Goal: Task Accomplishment & Management: Use online tool/utility

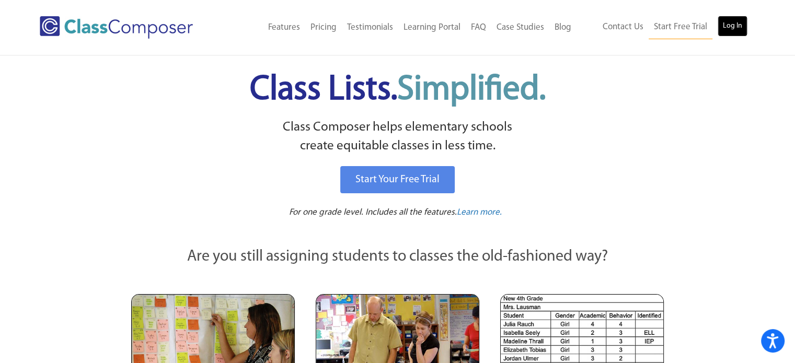
click at [732, 21] on link "Log In" at bounding box center [733, 26] width 30 height 21
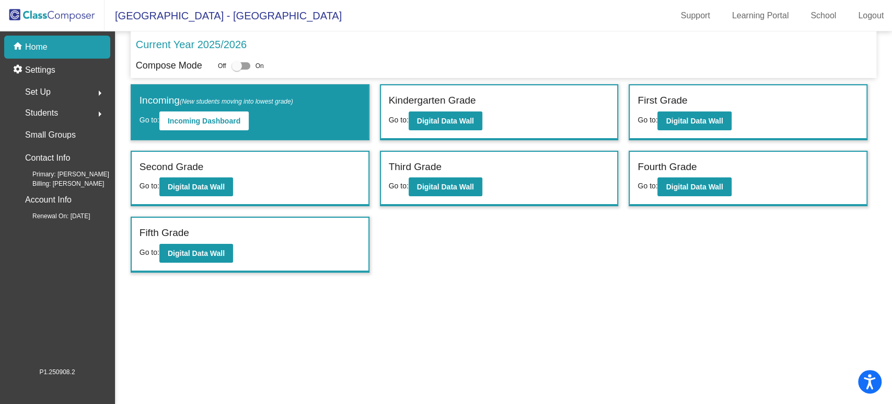
click at [493, 192] on div "Third Grade Go to: Digital Data Wall" at bounding box center [499, 179] width 237 height 54
click at [457, 192] on button "Digital Data Wall" at bounding box center [446, 186] width 74 height 19
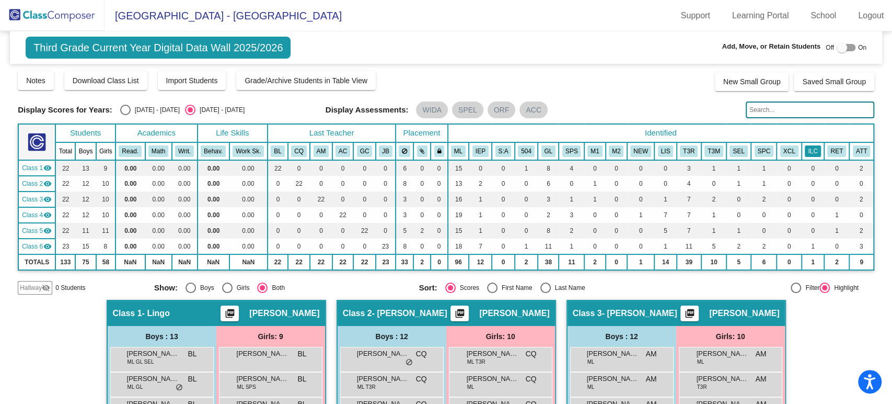
click at [811, 147] on button "ILC" at bounding box center [813, 150] width 16 height 11
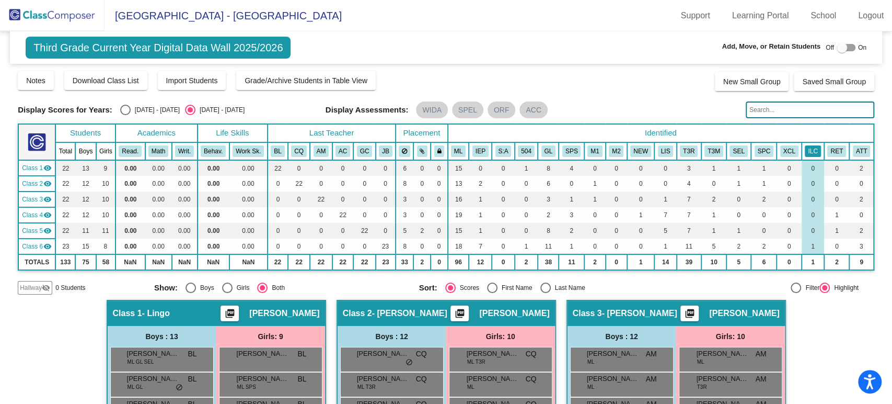
click at [805, 146] on button "ILC" at bounding box center [813, 150] width 16 height 11
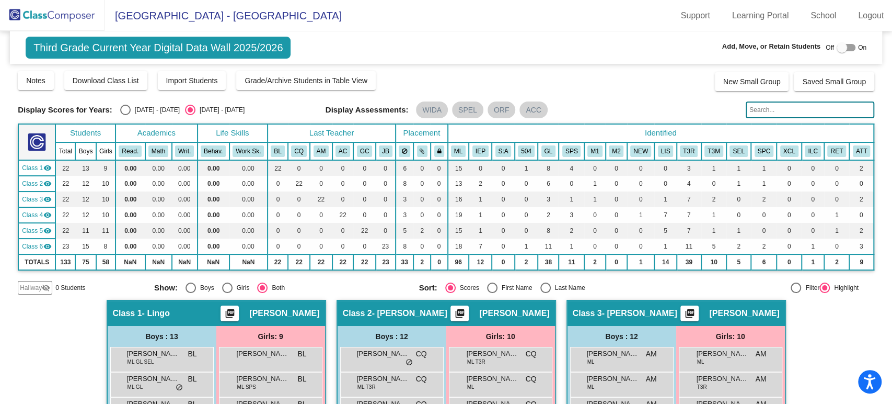
click at [848, 50] on div at bounding box center [846, 47] width 19 height 7
checkbox input "true"
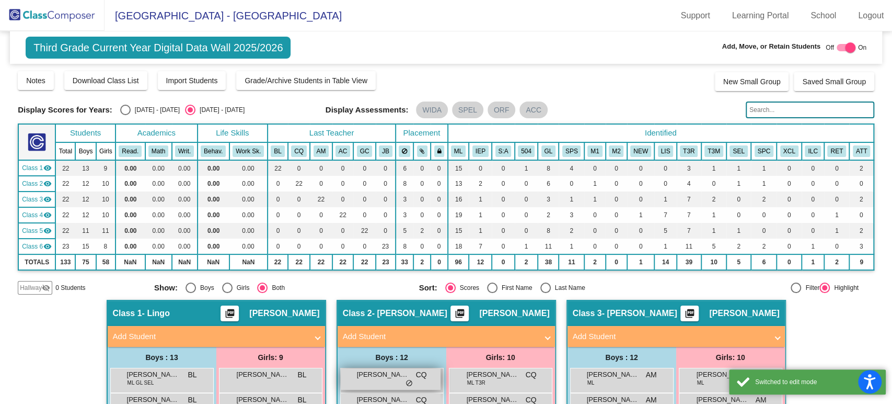
scroll to position [116, 0]
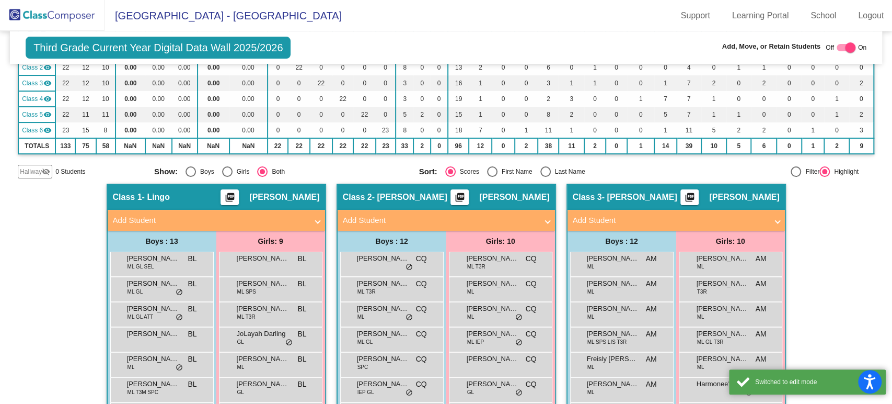
click at [34, 162] on div "Display Scores for Years: 2024 - 2025 2025 - 2026 Grade/Archive Students in Tab…" at bounding box center [446, 66] width 857 height 224
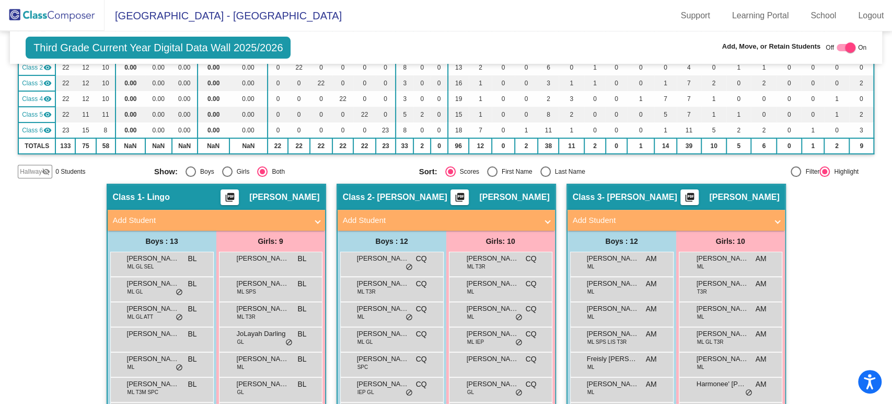
click at [57, 170] on span "0 Students" at bounding box center [70, 171] width 30 height 9
click at [40, 170] on span "Hallway" at bounding box center [31, 171] width 22 height 9
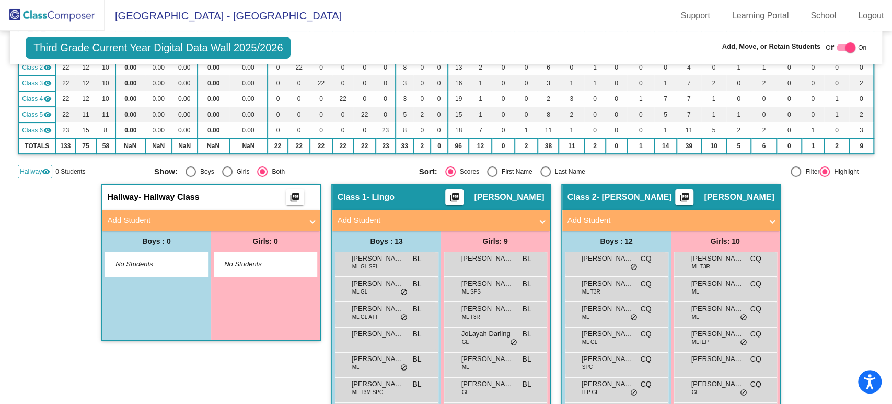
click at [142, 230] on div "Boys : 0" at bounding box center [156, 240] width 109 height 21
click at [149, 223] on mat-panel-title "Add Student" at bounding box center [205, 220] width 194 height 12
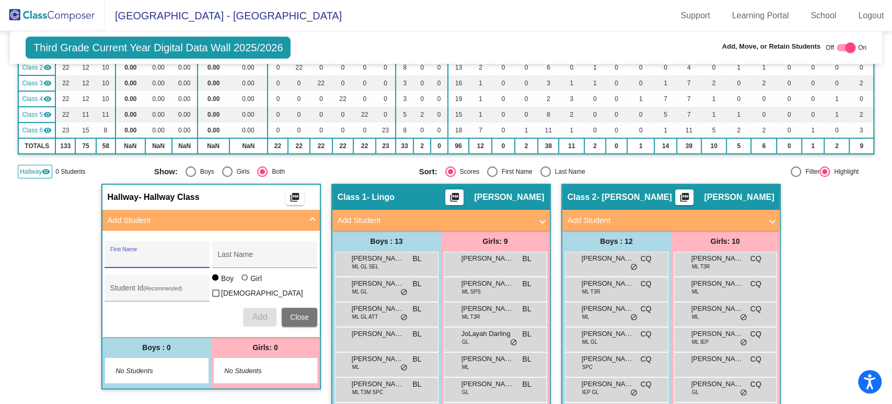
click at [188, 256] on input "First Name" at bounding box center [157, 258] width 94 height 8
type input "Omari"
type input "Deshields"
click at [139, 271] on div "Omari First Name Deshields Last Name Student Id (Recommended) Boy Girl Non Bina…" at bounding box center [210, 284] width 223 height 96
click at [131, 284] on div "Student Id (Recommended)" at bounding box center [157, 290] width 94 height 21
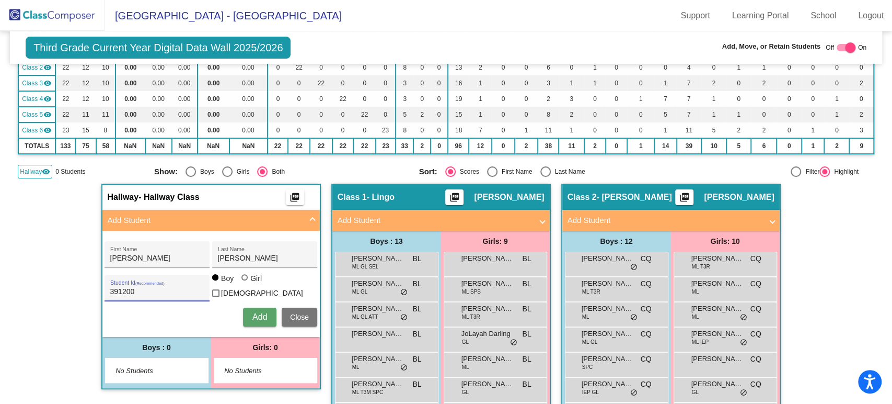
type input "391200"
click at [264, 310] on button "Add" at bounding box center [259, 316] width 33 height 19
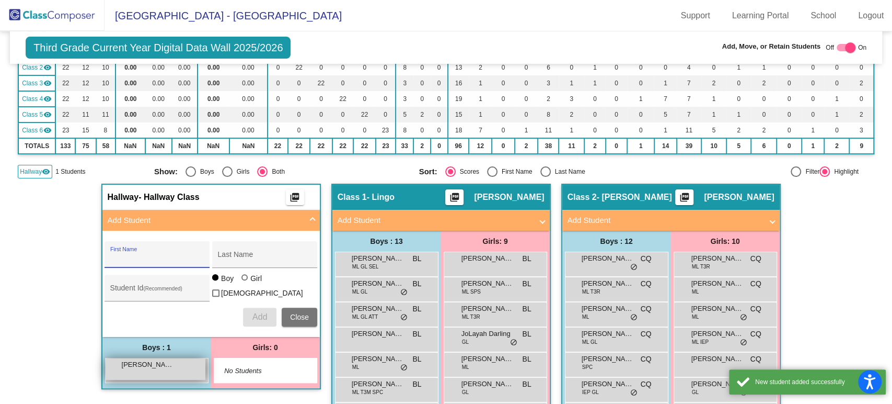
click at [181, 372] on div "Omari Deshields lock do_not_disturb_alt" at bounding box center [156, 368] width 100 height 21
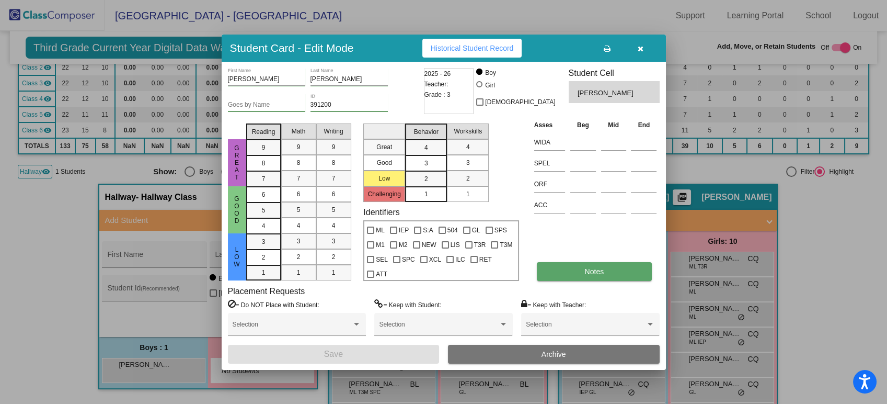
click at [606, 268] on button "Notes" at bounding box center [594, 271] width 115 height 19
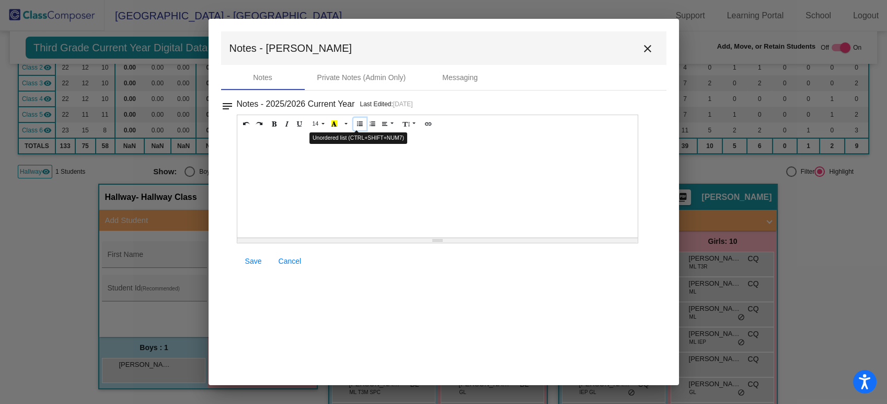
click at [357, 120] on icon "Unordered list (CTRL+SHIFT+NUM7)" at bounding box center [360, 123] width 6 height 6
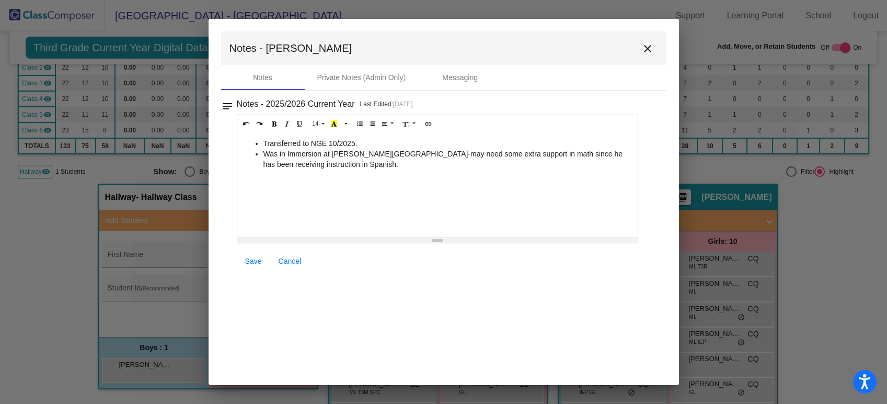
click at [256, 262] on span "Save" at bounding box center [253, 261] width 17 height 8
drag, startPoint x: 352, startPoint y: 174, endPoint x: 243, endPoint y: 145, distance: 113.0
click at [243, 145] on div "Transferred to NGE 10/2025. Was in Immersion at Milton Elementary-may need some…" at bounding box center [437, 185] width 401 height 105
click at [339, 166] on li "Was in Immersion at Milton Elementary-may need some extra support in math since…" at bounding box center [448, 158] width 370 height 21
drag, startPoint x: 362, startPoint y: 174, endPoint x: 255, endPoint y: 154, distance: 108.9
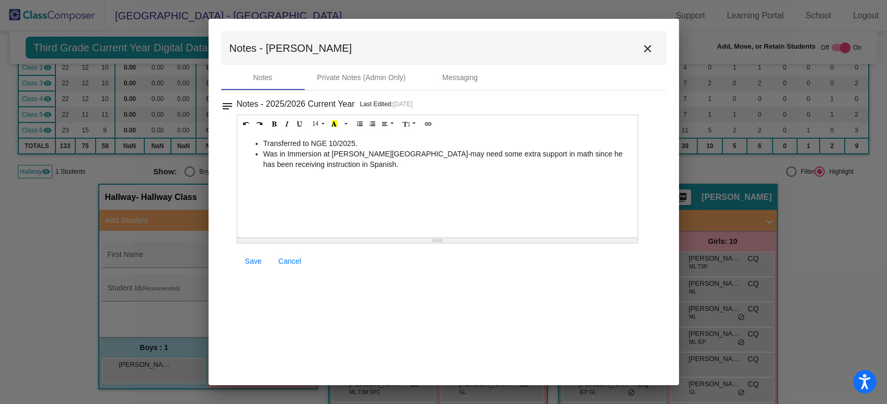
click at [255, 154] on div "Transferred to NGE 10/2025. Was in Immersion at Milton Elementary-may need some…" at bounding box center [437, 185] width 401 height 105
copy li "Was in Immersion at Milton Elementary-may need some extra support in math since…"
click at [649, 53] on mat-icon "close" at bounding box center [647, 48] width 13 height 13
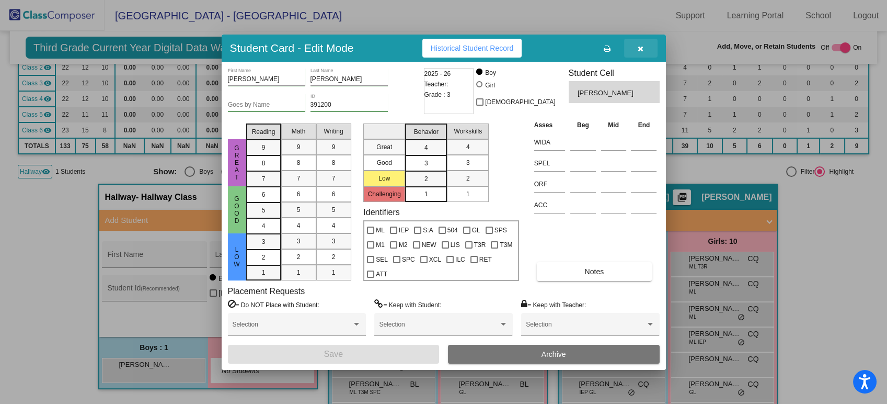
click at [643, 48] on button "button" at bounding box center [640, 48] width 33 height 19
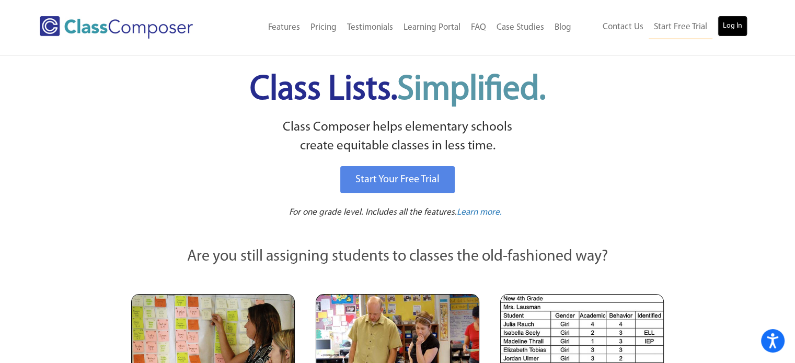
click at [725, 18] on link "Log In" at bounding box center [733, 26] width 30 height 21
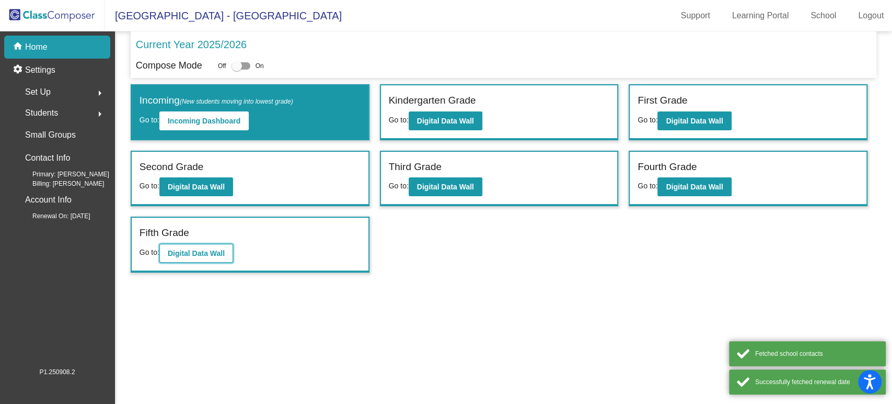
click at [205, 253] on b "Digital Data Wall" at bounding box center [196, 253] width 57 height 8
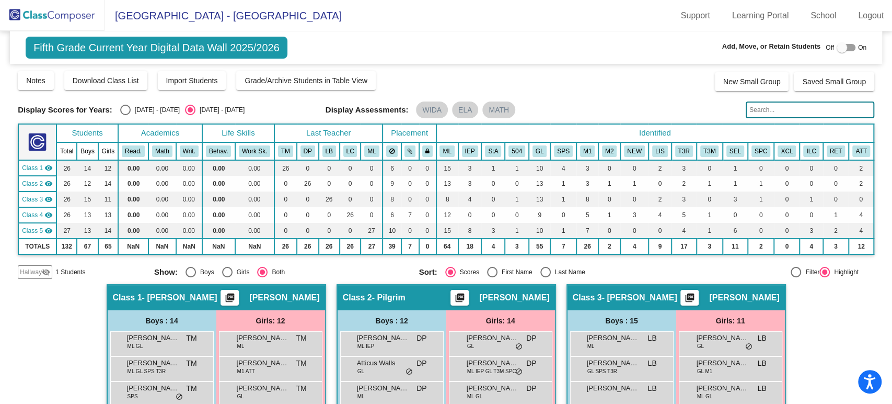
click at [828, 51] on span "Off" at bounding box center [830, 47] width 8 height 9
click at [837, 48] on div at bounding box center [842, 47] width 10 height 10
checkbox input "true"
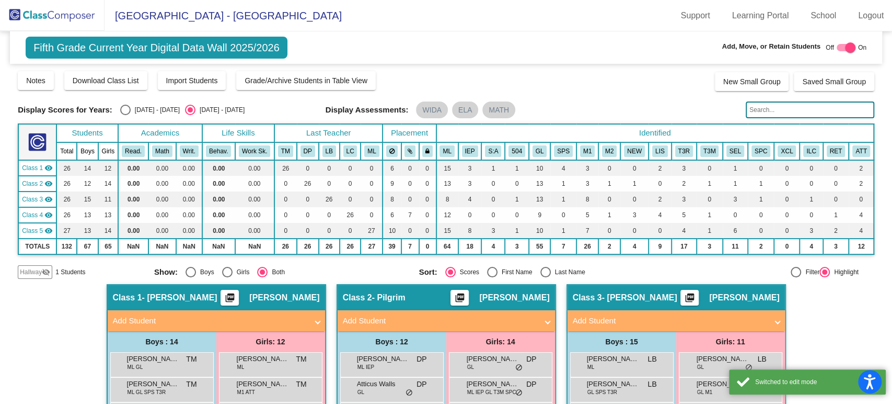
click at [24, 269] on span "Hallway" at bounding box center [31, 271] width 22 height 9
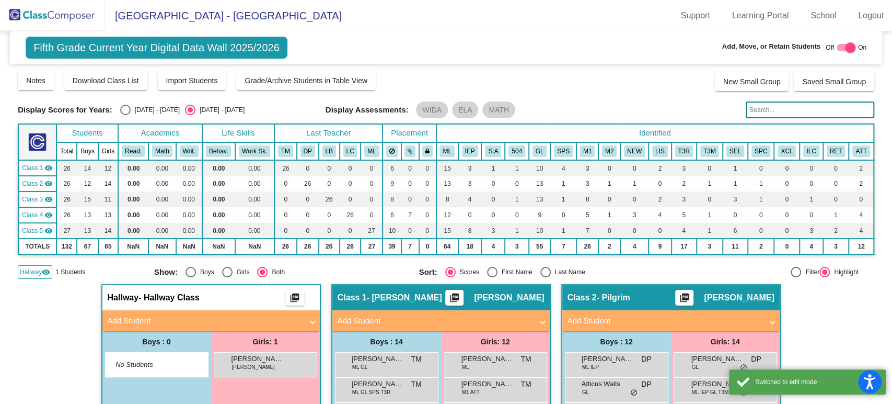
click at [23, 275] on span "Hallway" at bounding box center [31, 271] width 22 height 9
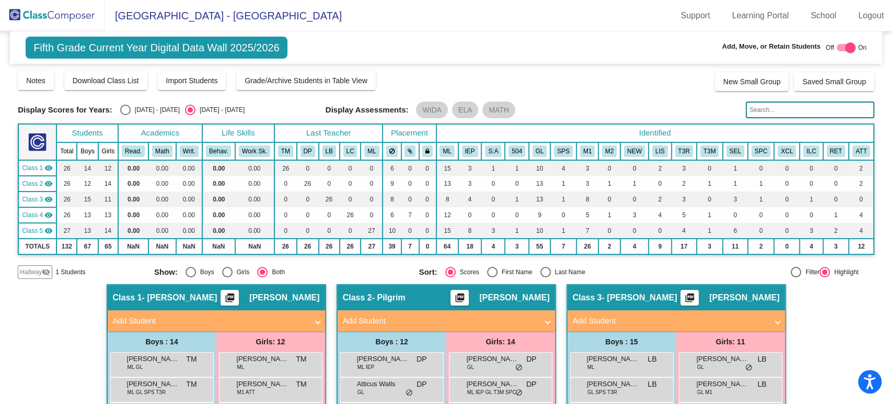
click at [31, 269] on span "Hallway" at bounding box center [31, 271] width 22 height 9
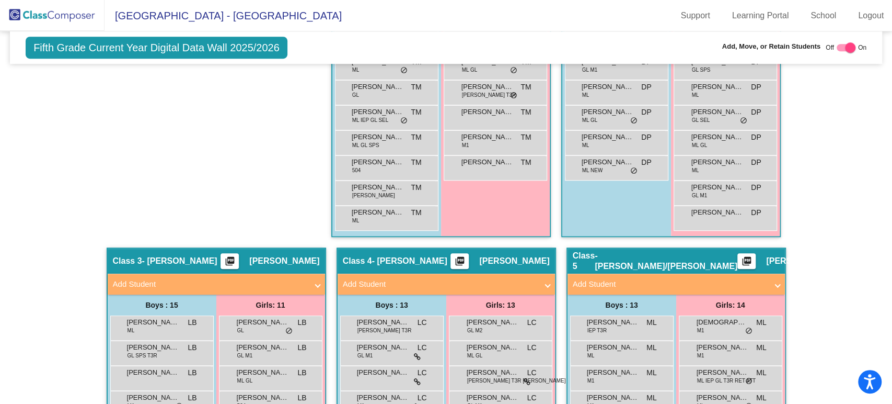
scroll to position [491, 0]
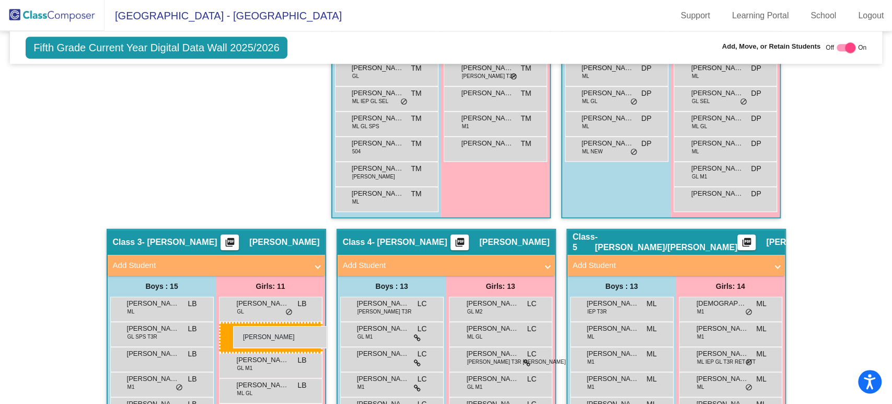
drag, startPoint x: 243, startPoint y: 249, endPoint x: 233, endPoint y: 326, distance: 77.5
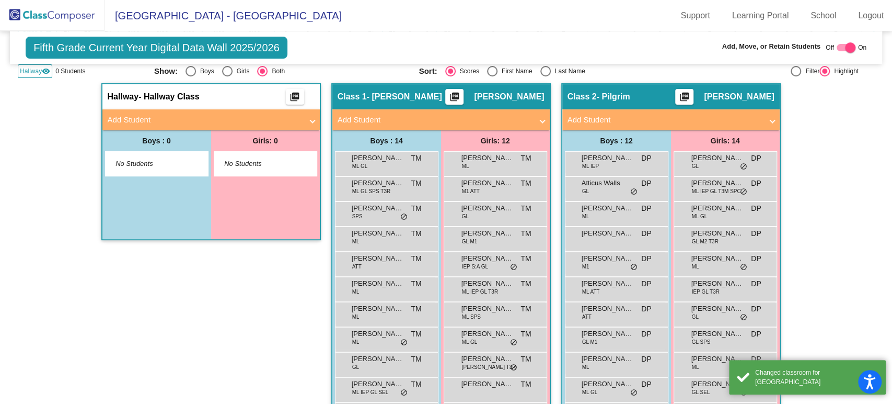
scroll to position [85, 0]
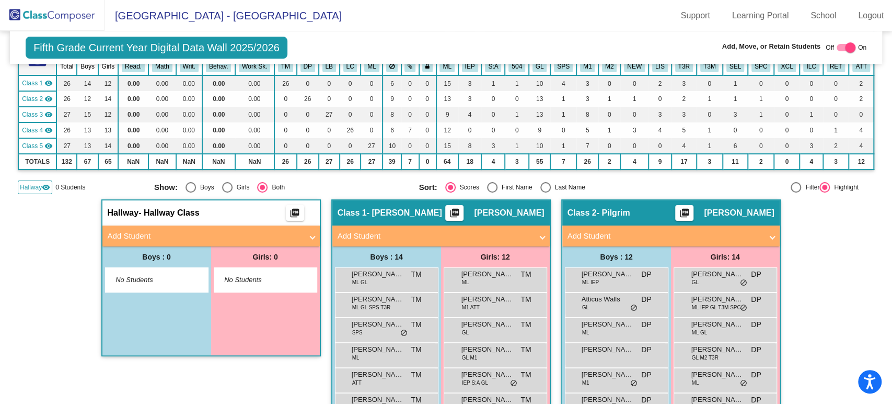
click at [66, 10] on img at bounding box center [52, 15] width 105 height 31
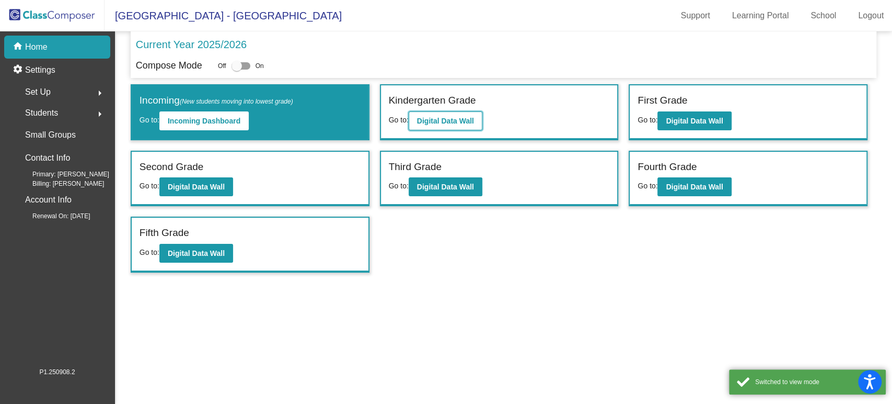
click at [456, 122] on b "Digital Data Wall" at bounding box center [445, 121] width 57 height 8
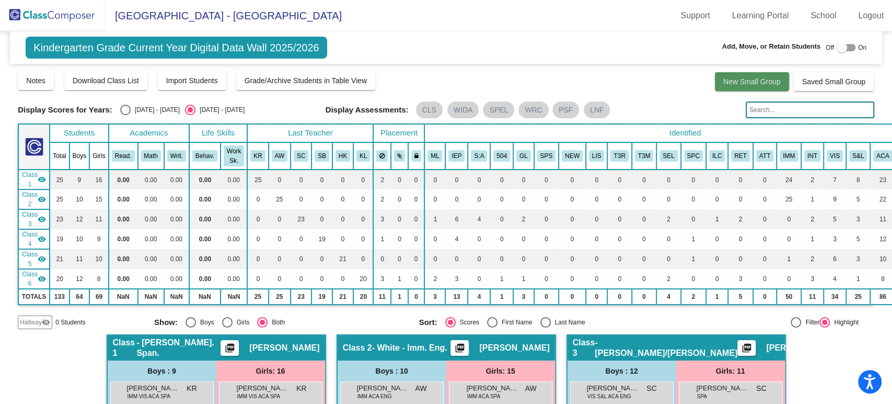
click at [758, 85] on span "New Small Group" at bounding box center [751, 81] width 57 height 8
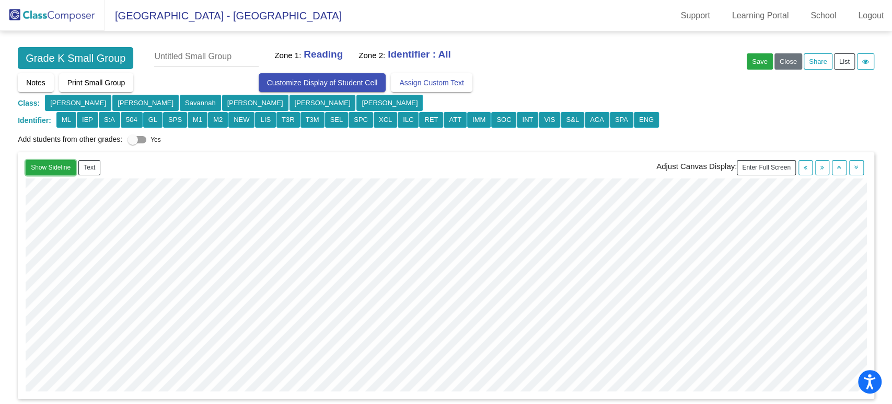
click at [53, 166] on button "Show Sideline" at bounding box center [51, 167] width 50 height 15
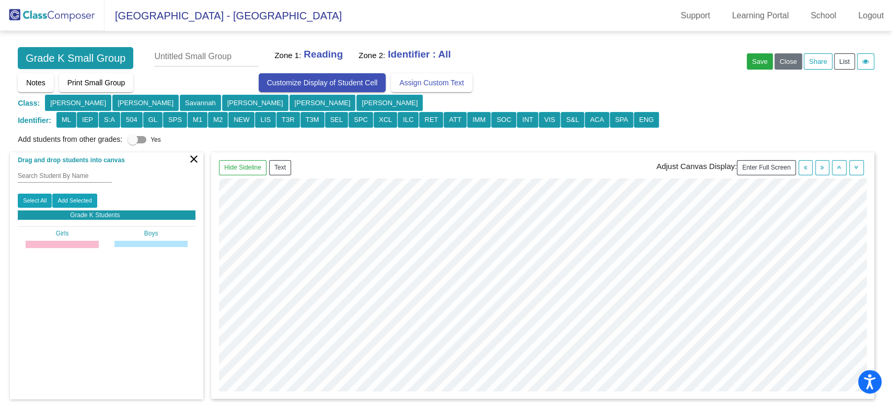
scroll to position [174, 0]
click at [796, 397] on div "Hide Sideline Text Adjust Canvas Display: Enter Full Screen" at bounding box center [542, 275] width 663 height 246
click at [861, 384] on body "Accessibility Screen-Reader Guide, Feedback, and Issue Reporting | New window N…" at bounding box center [446, 202] width 892 height 404
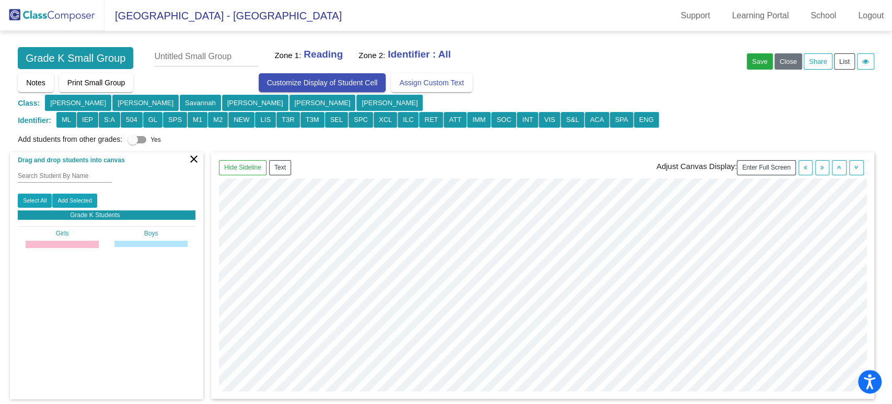
click at [54, 167] on div "Search Student By Name" at bounding box center [65, 174] width 94 height 18
type input "valentina"
click at [53, 173] on input "valentina" at bounding box center [65, 175] width 94 height 7
click at [59, 244] on div "Valen. C. SC IEP S:A VIS S&L ACA SPA" at bounding box center [62, 243] width 73 height 7
drag, startPoint x: 46, startPoint y: 173, endPoint x: 19, endPoint y: 174, distance: 26.7
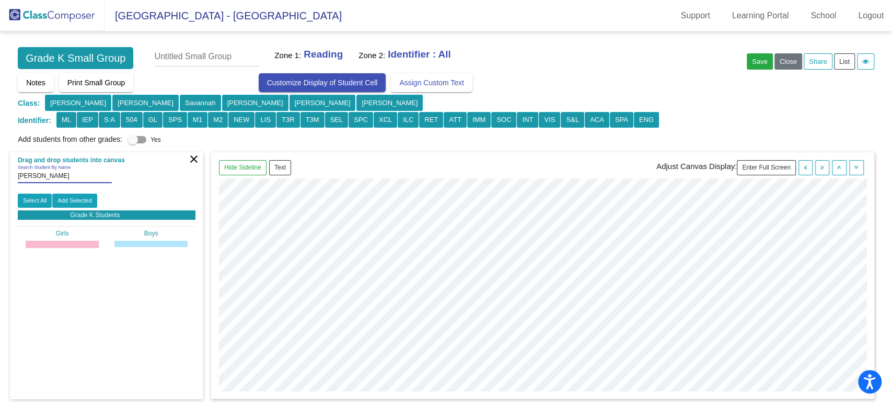
click at [24, 173] on input "valentina" at bounding box center [65, 175] width 94 height 7
click at [41, 170] on div "valentina Search Student By Name" at bounding box center [65, 174] width 94 height 18
click at [707, 13] on link "Support" at bounding box center [696, 15] width 46 height 17
click at [743, 16] on link "Learning Portal" at bounding box center [761, 15] width 74 height 17
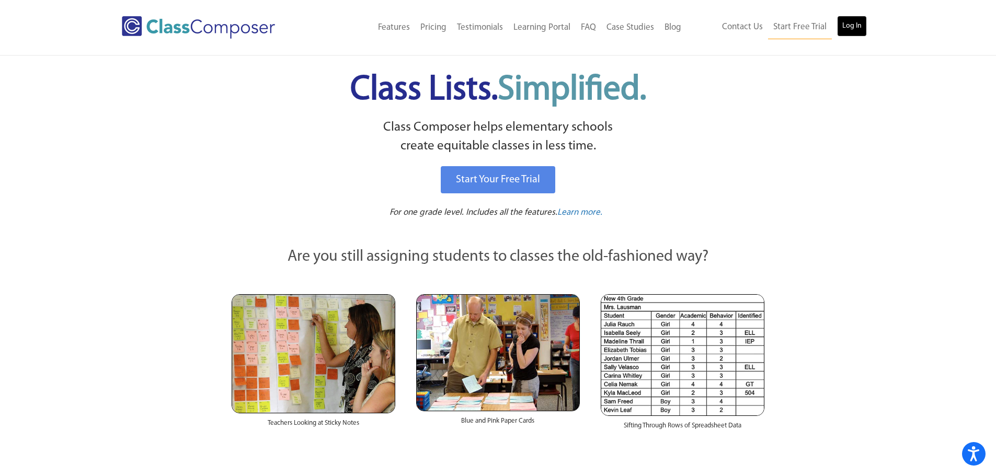
click at [849, 36] on link "Log In" at bounding box center [852, 26] width 30 height 21
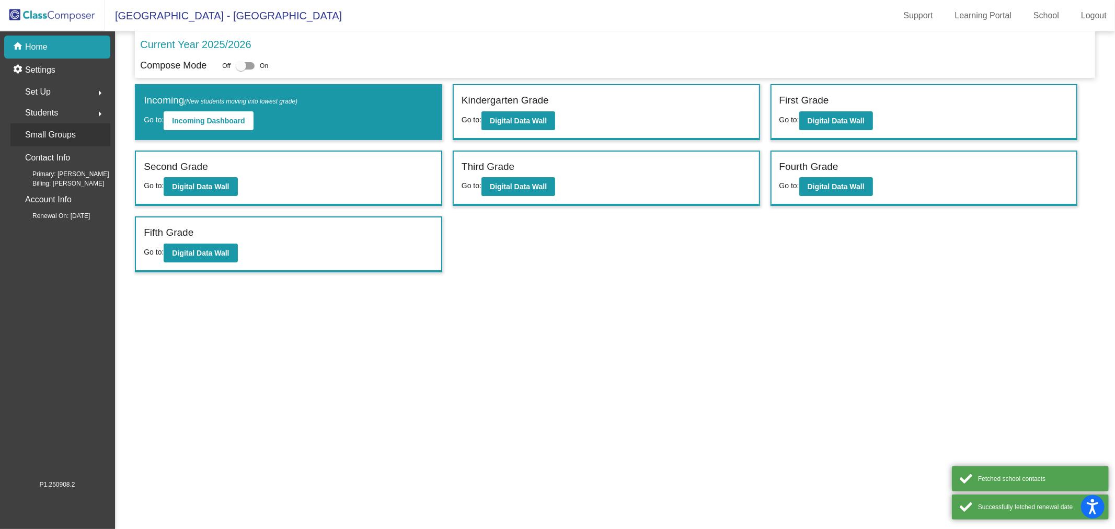
click at [47, 128] on p "Small Groups" at bounding box center [50, 135] width 51 height 15
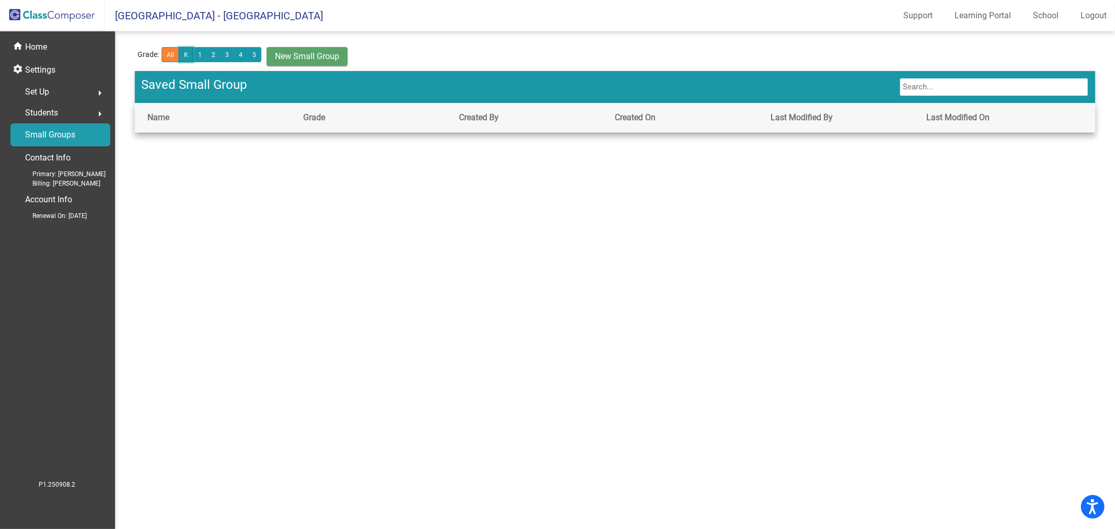
click at [183, 55] on button "K" at bounding box center [186, 54] width 15 height 15
click at [298, 54] on span "New Small Group" at bounding box center [307, 56] width 64 height 10
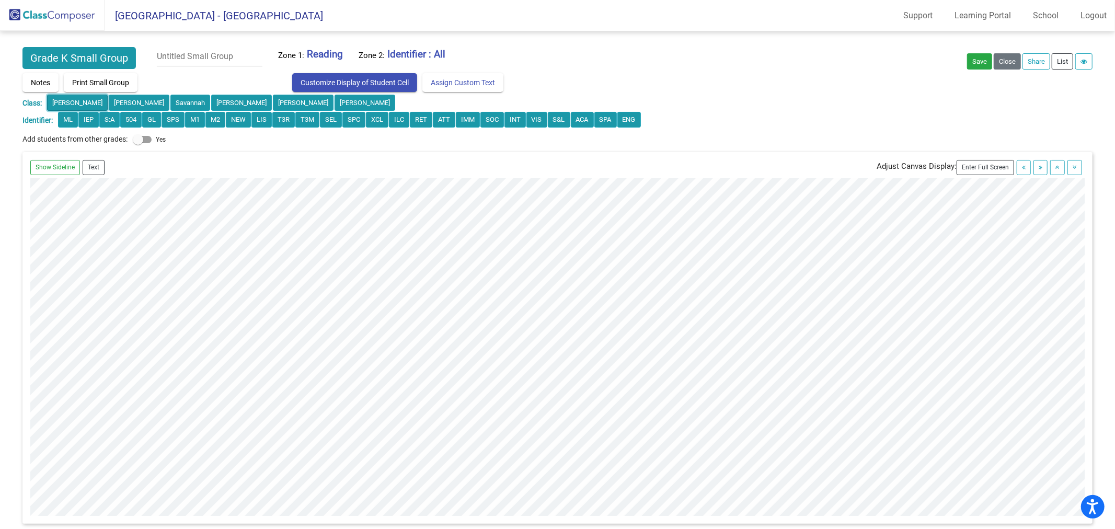
click at [54, 101] on button "[PERSON_NAME]" at bounding box center [77, 103] width 61 height 16
click at [109, 100] on button "[PERSON_NAME]" at bounding box center [139, 103] width 61 height 16
click at [170, 100] on button "Savannah" at bounding box center [190, 103] width 40 height 16
click at [211, 100] on button "[PERSON_NAME]" at bounding box center [241, 103] width 61 height 16
click at [273, 98] on button "[PERSON_NAME]" at bounding box center [303, 103] width 61 height 16
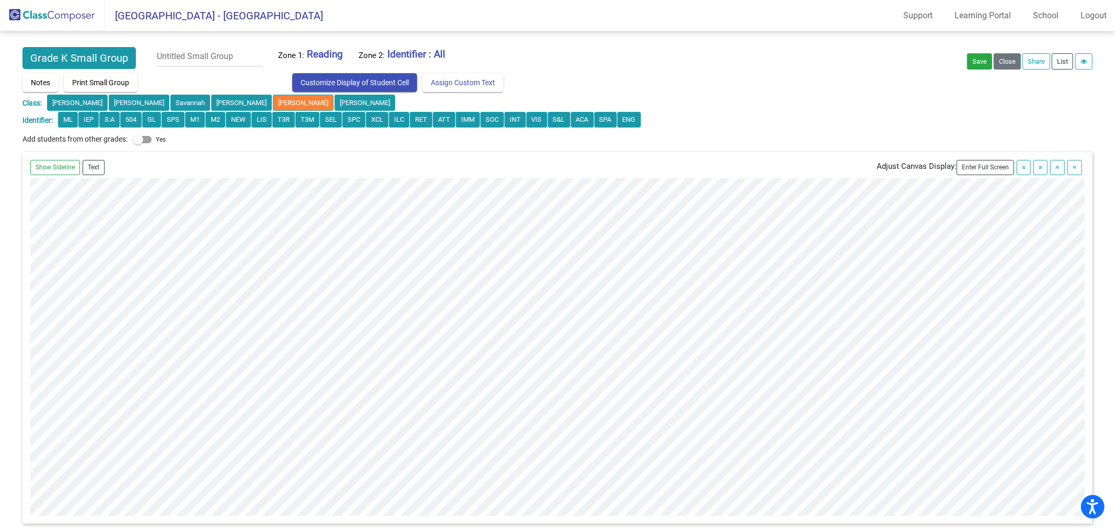
click at [222, 94] on div "Notes Print Small Group Customize Display of Student Cell Assign Custom Text Gr…" at bounding box center [557, 109] width 1070 height 72
click at [335, 96] on button "[PERSON_NAME]" at bounding box center [365, 103] width 61 height 16
click at [92, 117] on button "IEP" at bounding box center [88, 120] width 20 height 16
click at [119, 119] on button "S:A" at bounding box center [109, 120] width 20 height 16
click at [154, 122] on button "GL" at bounding box center [151, 120] width 19 height 16
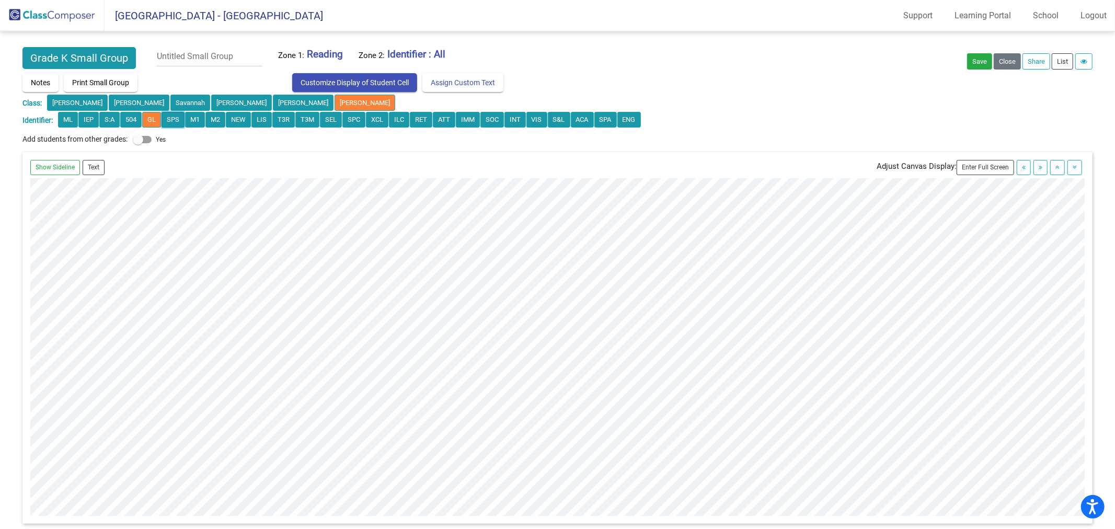
click at [177, 122] on button "SPS" at bounding box center [173, 120] width 23 height 16
click at [455, 119] on button "ATT" at bounding box center [444, 120] width 22 height 16
click at [419, 121] on button "RET" at bounding box center [421, 120] width 22 height 16
click at [400, 122] on button "ILC" at bounding box center [399, 120] width 20 height 16
click at [384, 122] on button "XCL" at bounding box center [377, 120] width 22 height 16
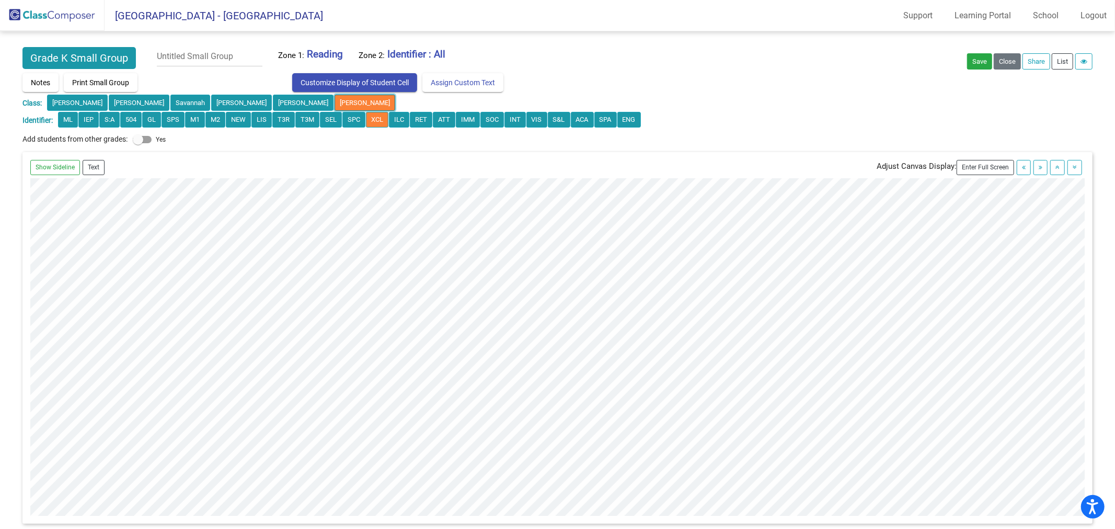
click at [335, 102] on button "[PERSON_NAME]" at bounding box center [365, 103] width 61 height 16
click at [495, 121] on button "SOC" at bounding box center [492, 120] width 24 height 16
click at [526, 120] on button "INT" at bounding box center [514, 120] width 21 height 16
click at [544, 121] on button "VIS" at bounding box center [536, 120] width 21 height 16
click at [536, 121] on button "VIS" at bounding box center [536, 120] width 21 height 16
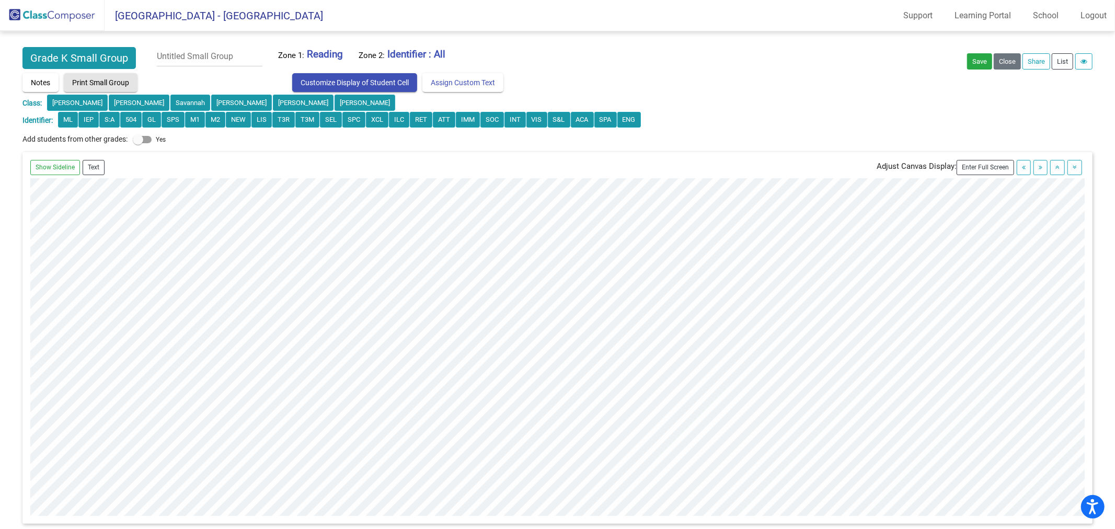
click at [97, 82] on span "Print Small Group" at bounding box center [100, 82] width 57 height 8
click at [366, 86] on span "Customize Display of Student Cell" at bounding box center [355, 82] width 108 height 8
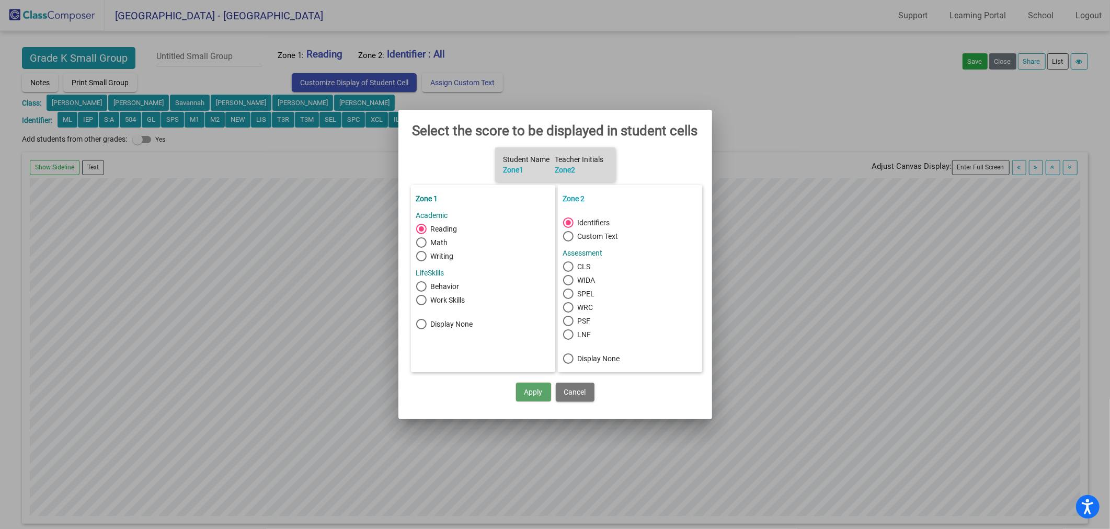
click at [572, 383] on button "Cancel" at bounding box center [575, 392] width 39 height 19
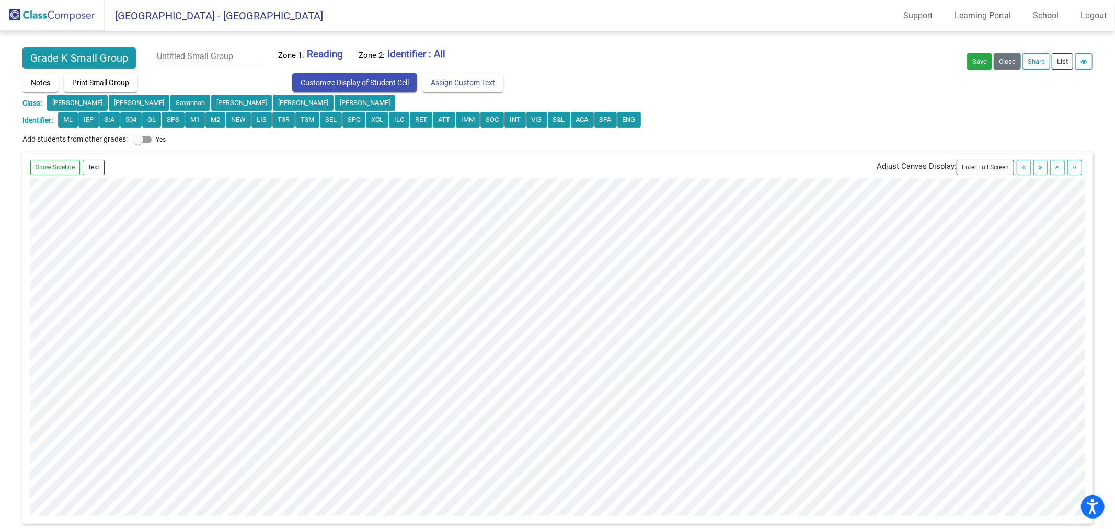
click at [708, 137] on div "Add students from other grades: Yes K" at bounding box center [557, 137] width 1070 height 17
